Goal: Task Accomplishment & Management: Use online tool/utility

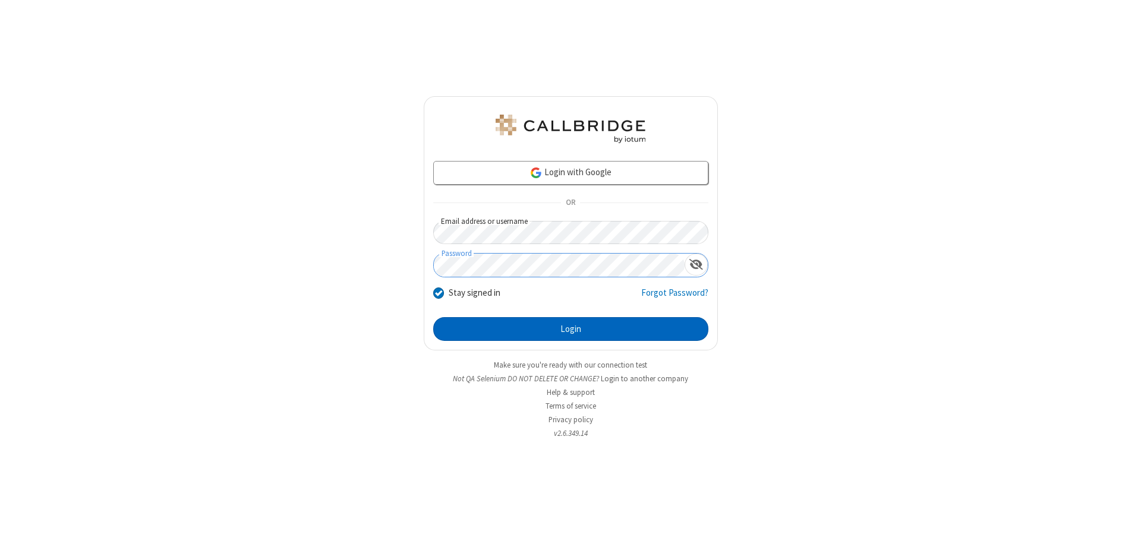
click at [570, 329] on button "Login" at bounding box center [570, 329] width 275 height 24
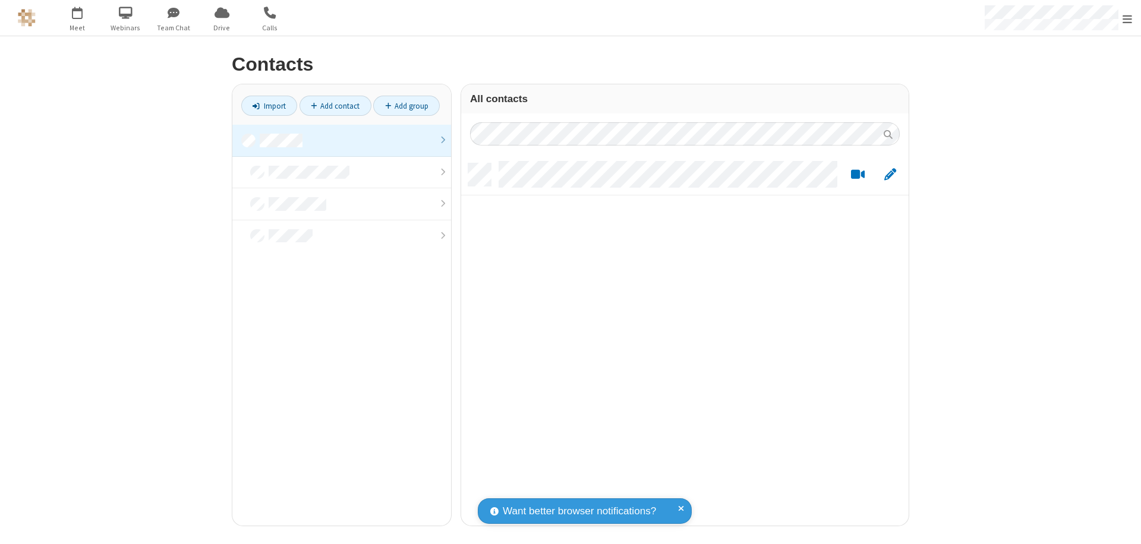
scroll to position [362, 438]
click at [342, 140] on link at bounding box center [341, 141] width 219 height 32
click at [269, 106] on link "Import" at bounding box center [269, 106] width 56 height 20
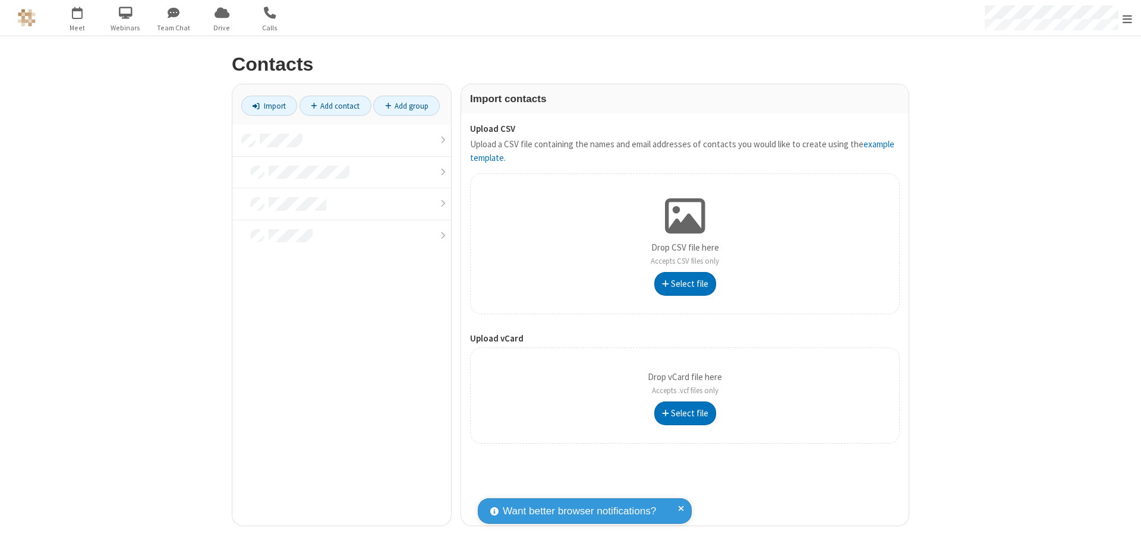
type input "C:\fakepath\address_book_contacts.csv"
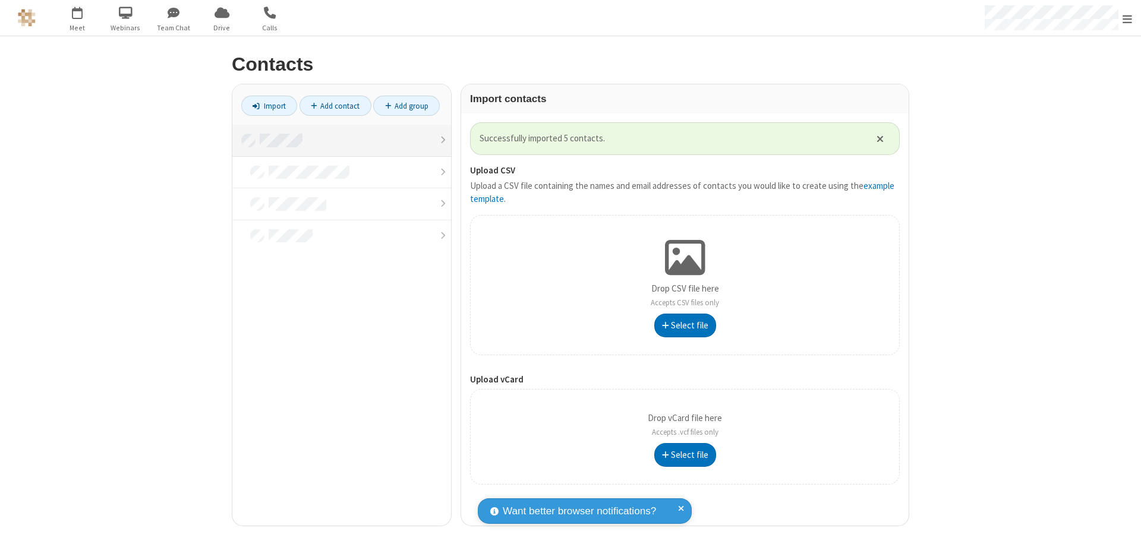
click at [342, 140] on link at bounding box center [341, 141] width 219 height 32
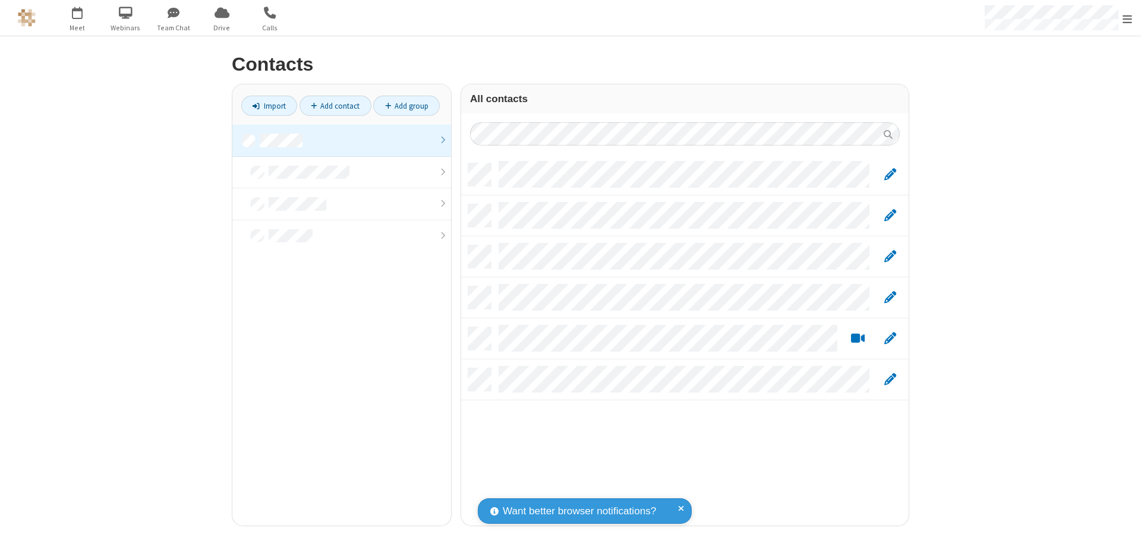
scroll to position [362, 438]
